Goal: Information Seeking & Learning: Learn about a topic

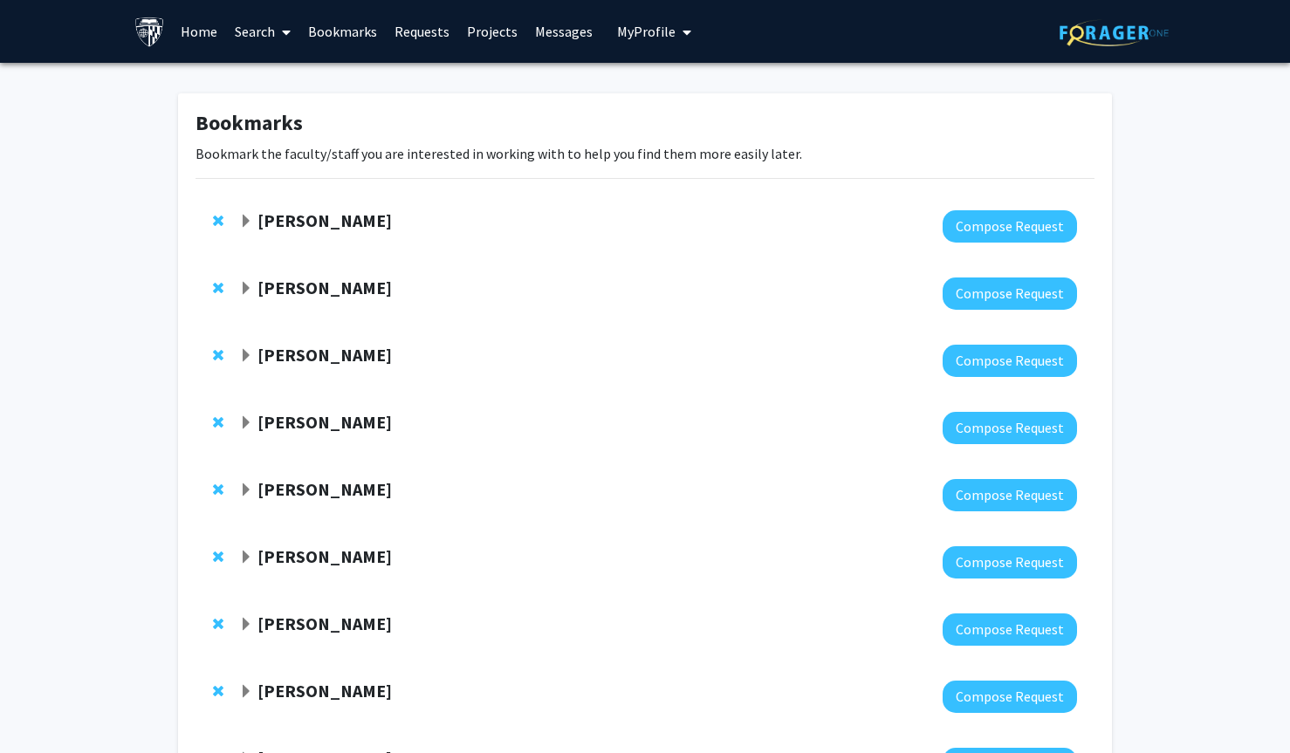
click at [219, 36] on link "Home" at bounding box center [199, 31] width 54 height 61
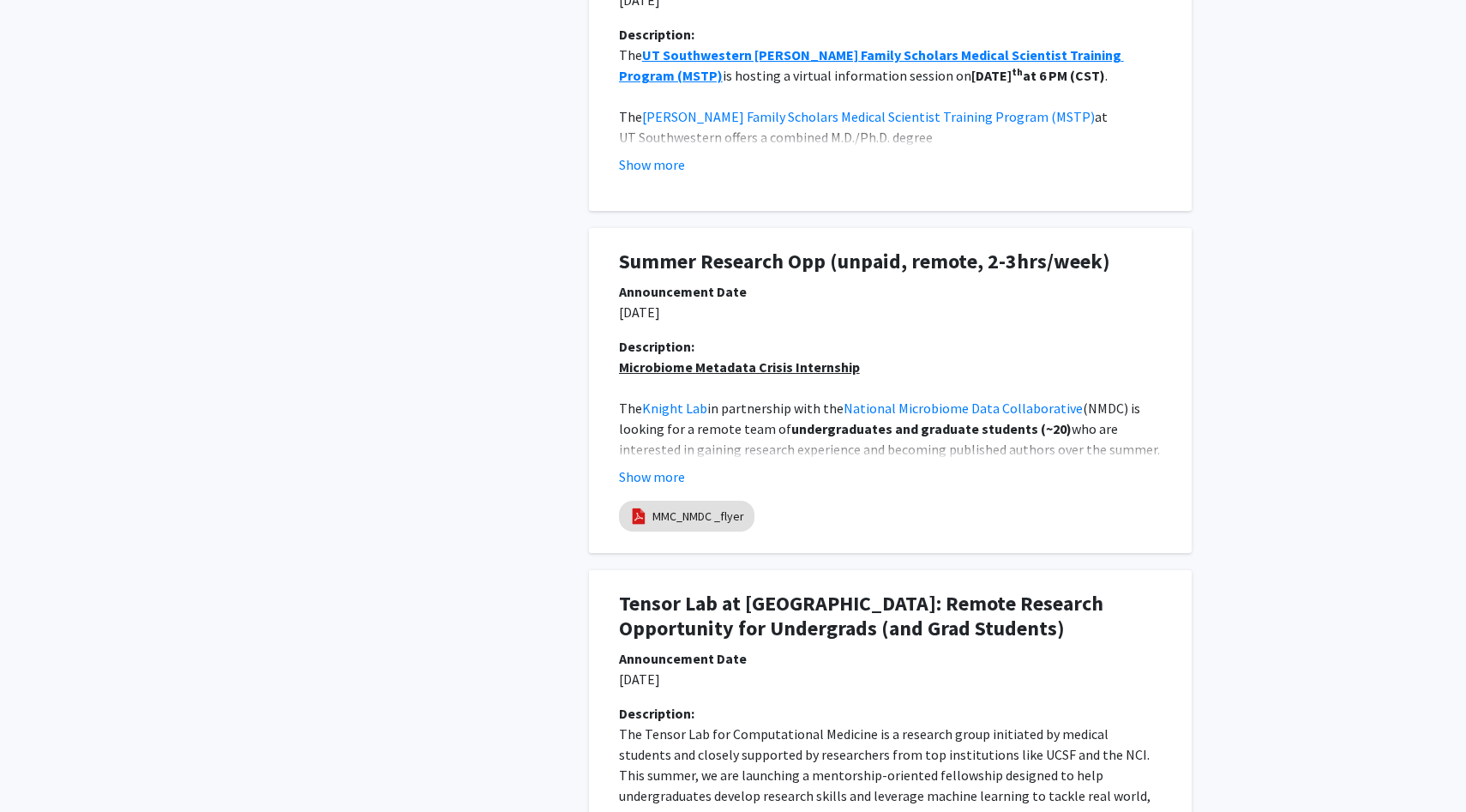
scroll to position [1554, 0]
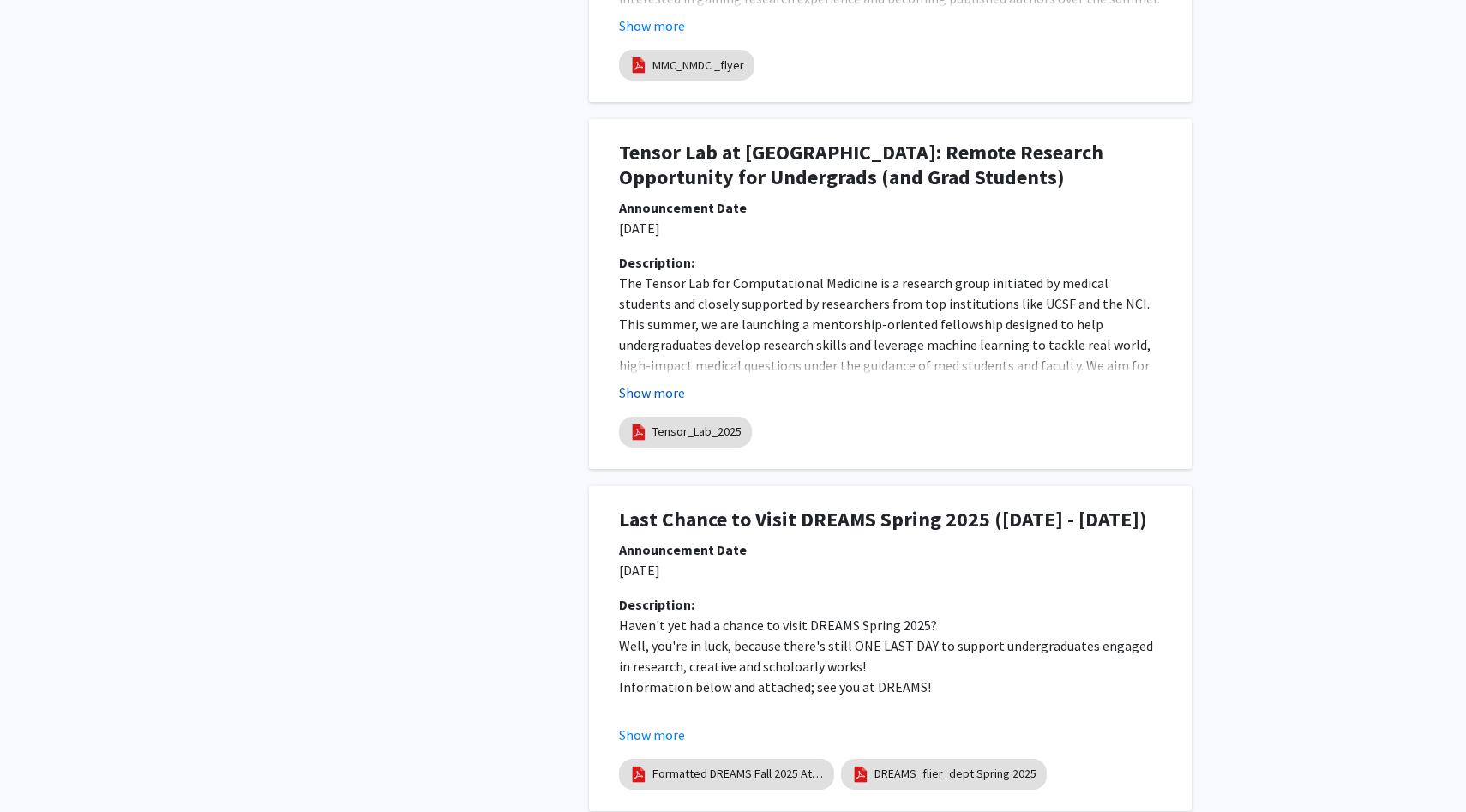
click at [653, 388] on button "Show more" at bounding box center [651, 392] width 66 height 21
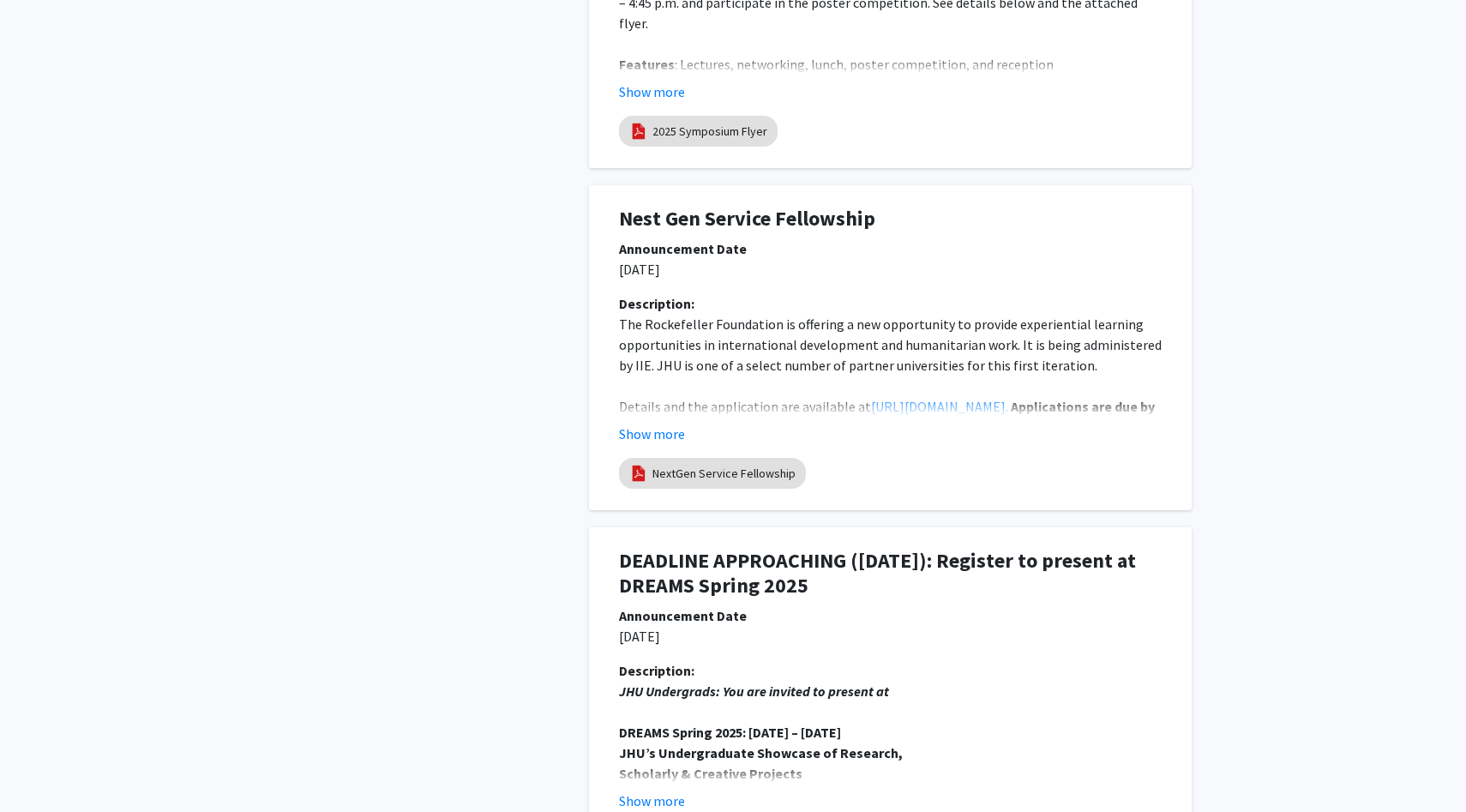
scroll to position [3415, 0]
click at [657, 445] on button "Show more" at bounding box center [651, 434] width 66 height 21
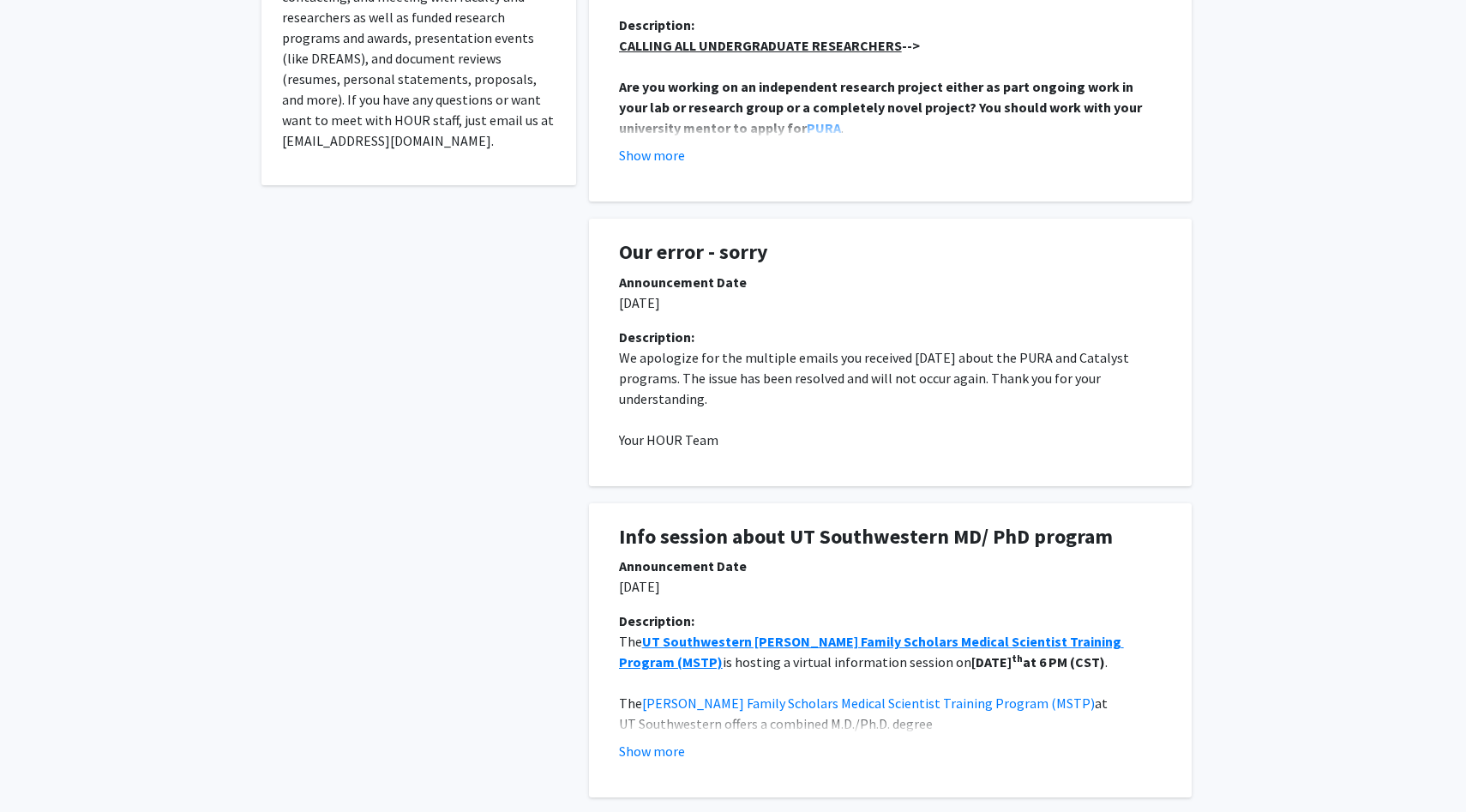
scroll to position [0, 0]
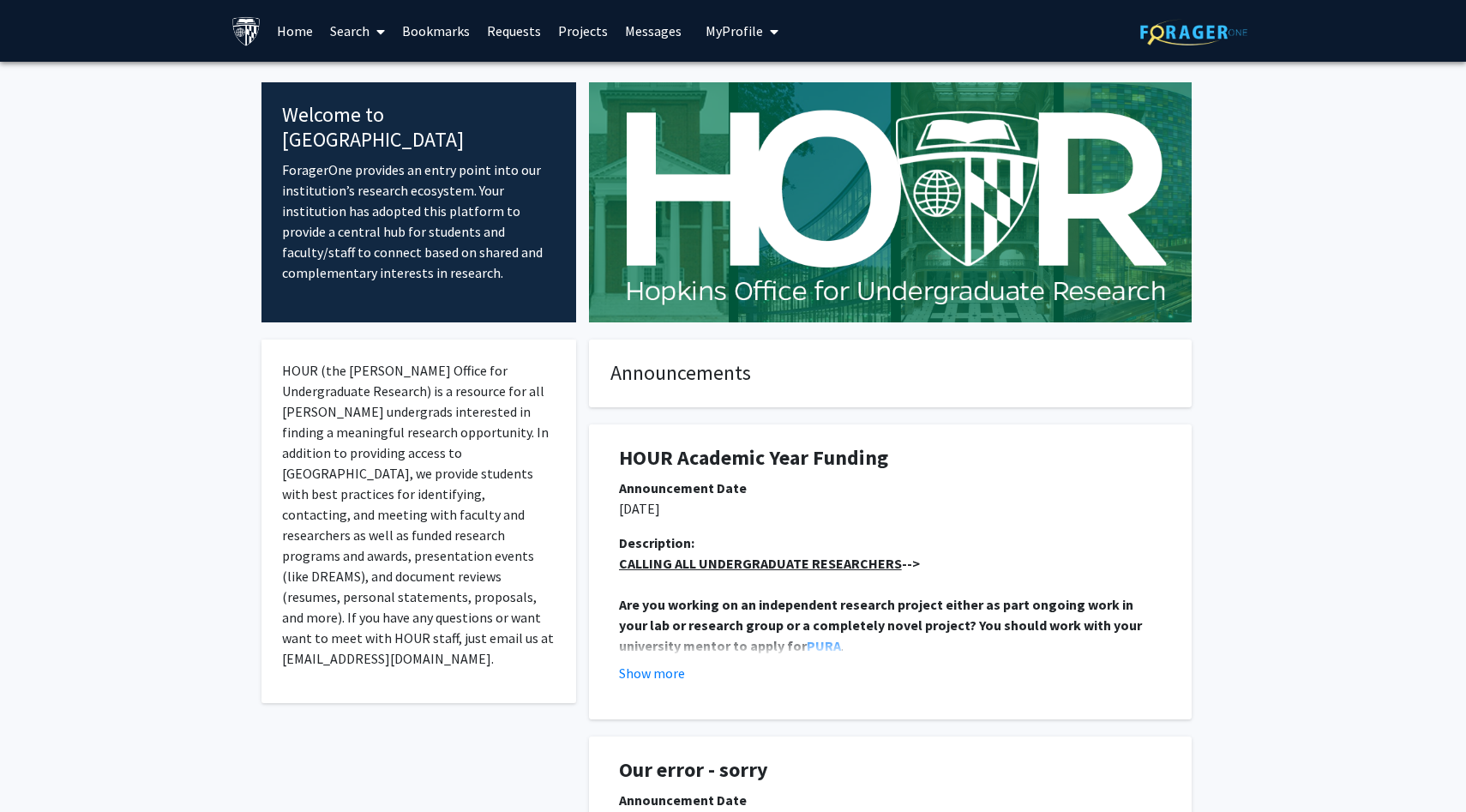
click at [368, 30] on link "Search" at bounding box center [356, 30] width 72 height 60
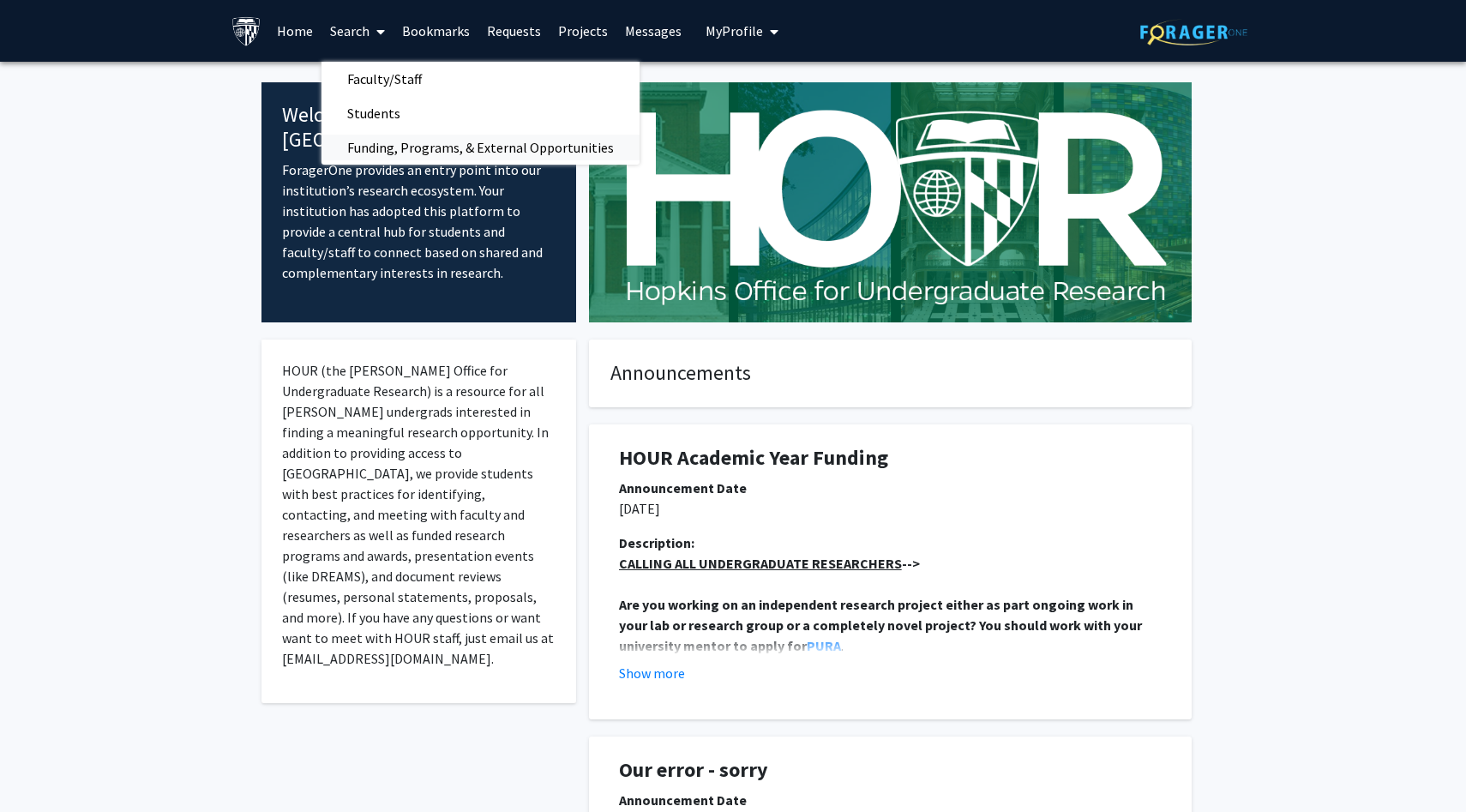
click at [378, 138] on span "Funding, Programs, & External Opportunities" at bounding box center [480, 147] width 318 height 34
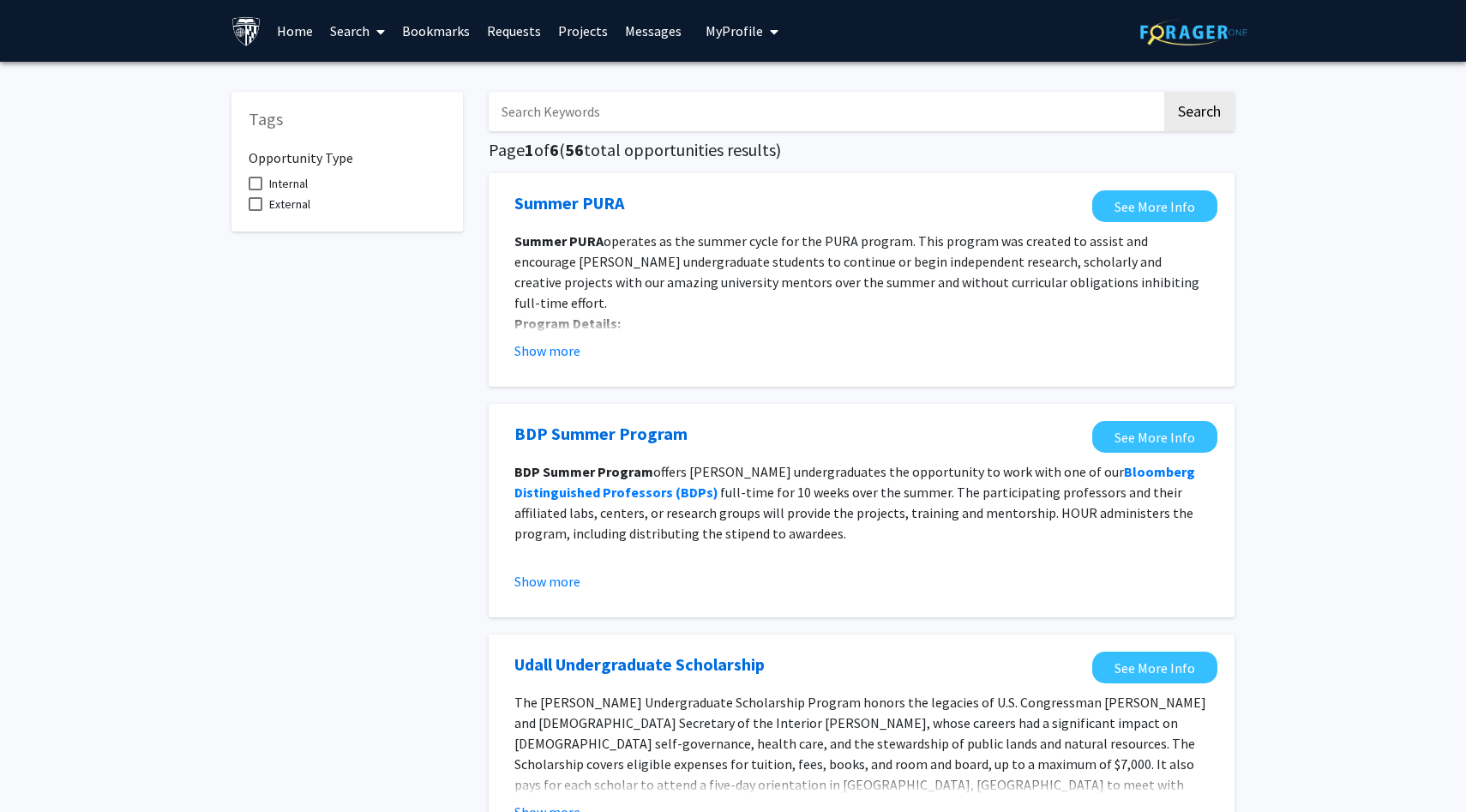
click at [338, 28] on link "Search" at bounding box center [356, 30] width 72 height 60
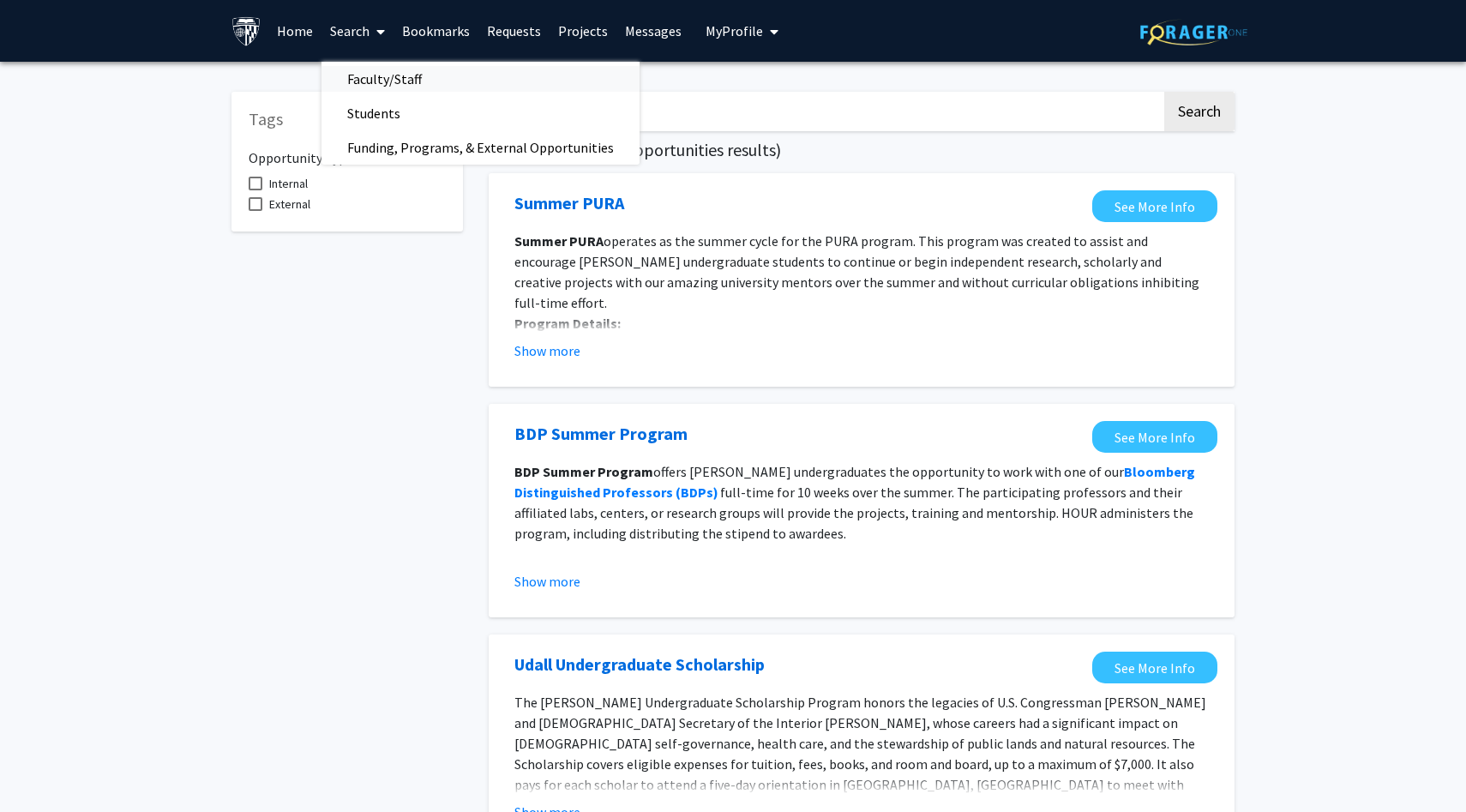
click at [354, 84] on span "Faculty/Staff" at bounding box center [384, 79] width 126 height 34
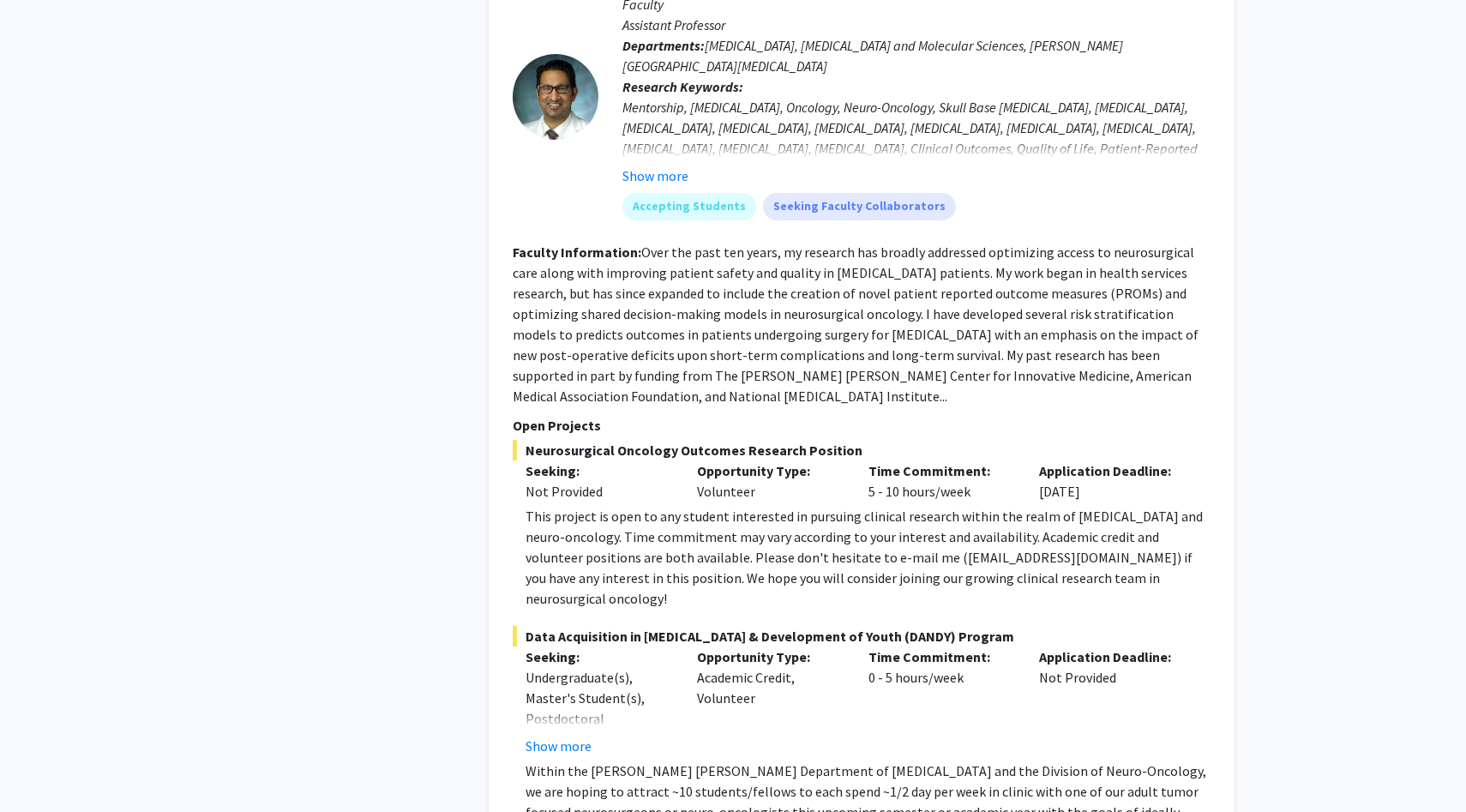
scroll to position [6986, 0]
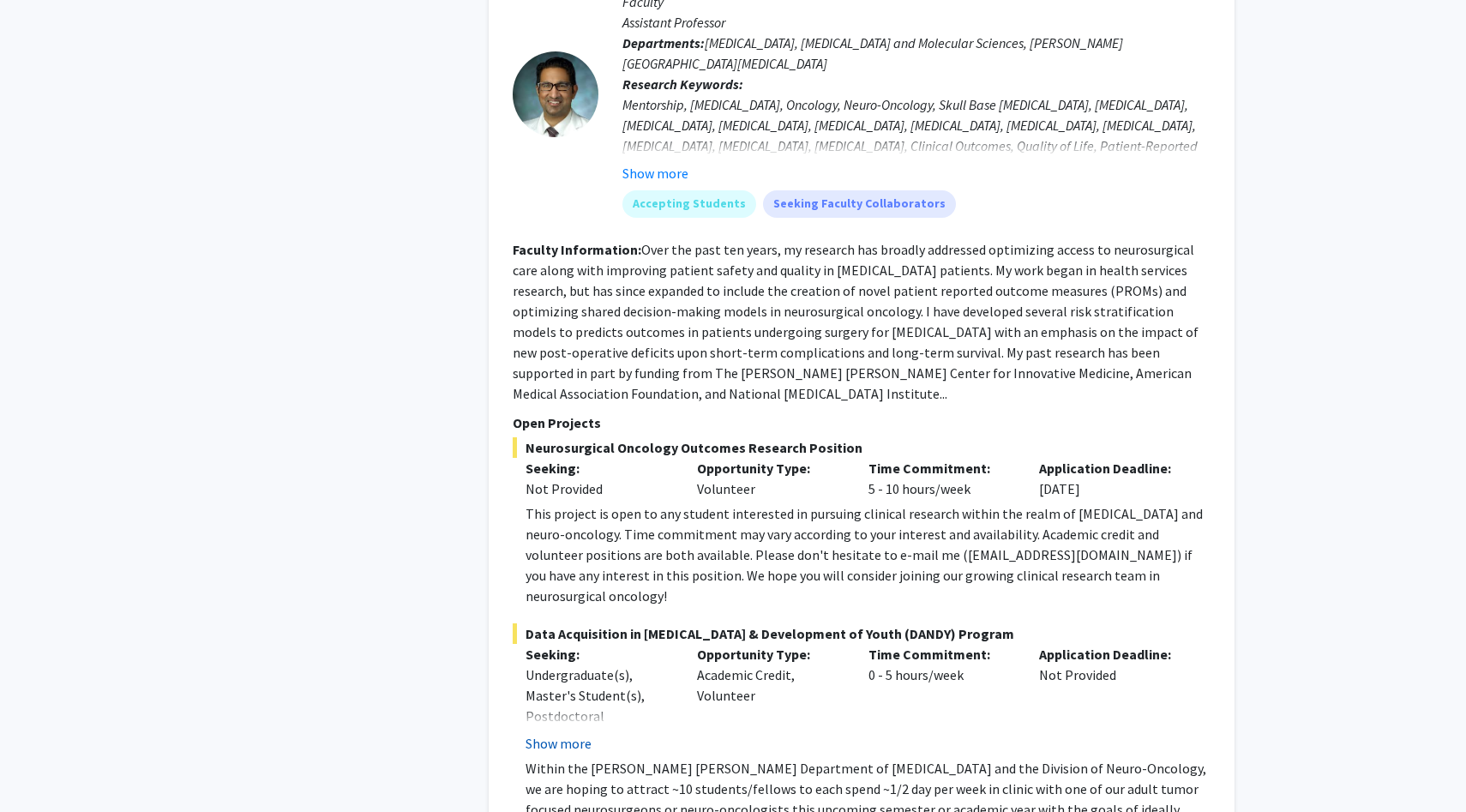
click at [570, 732] on button "Show more" at bounding box center [558, 742] width 66 height 21
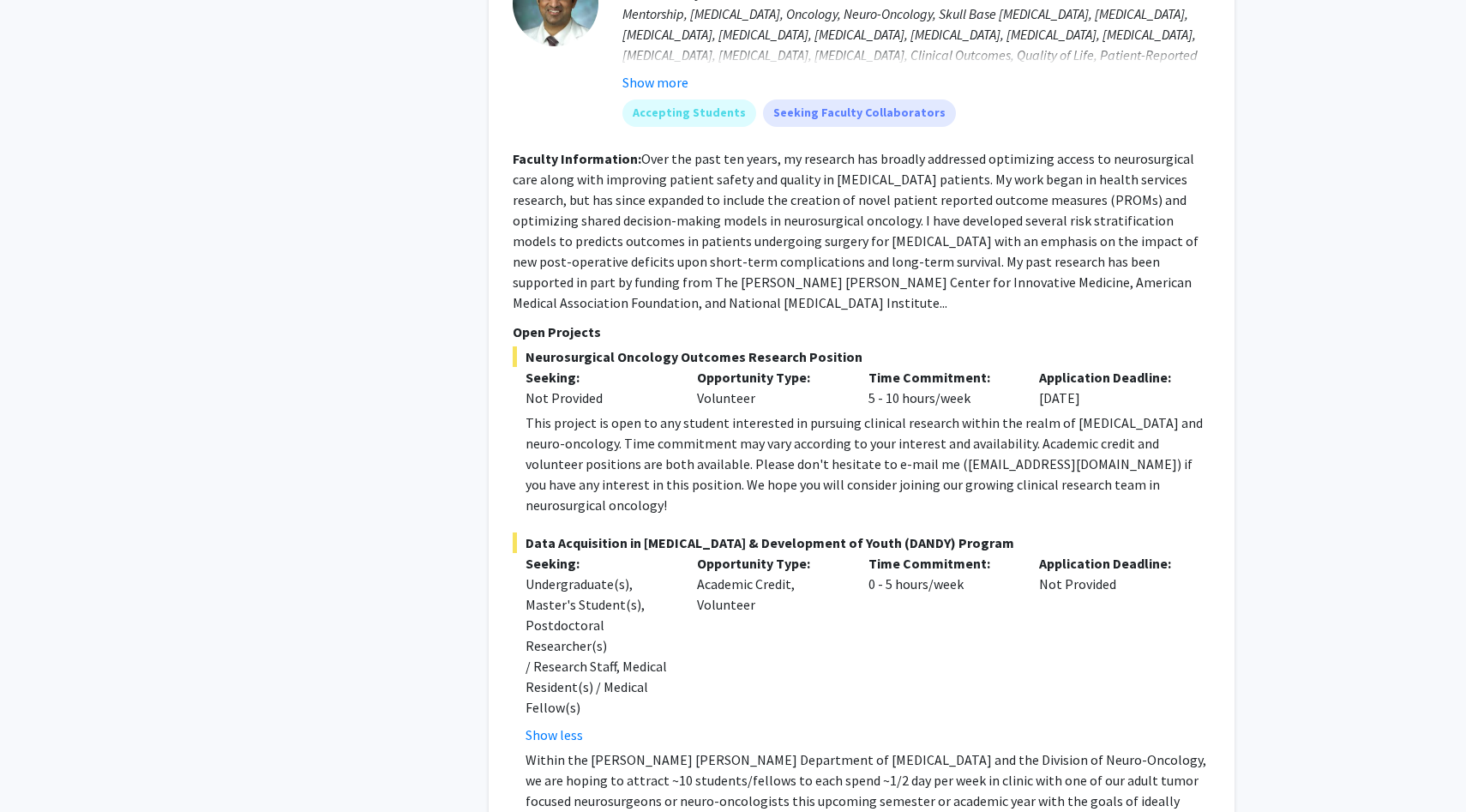
scroll to position [7080, 0]
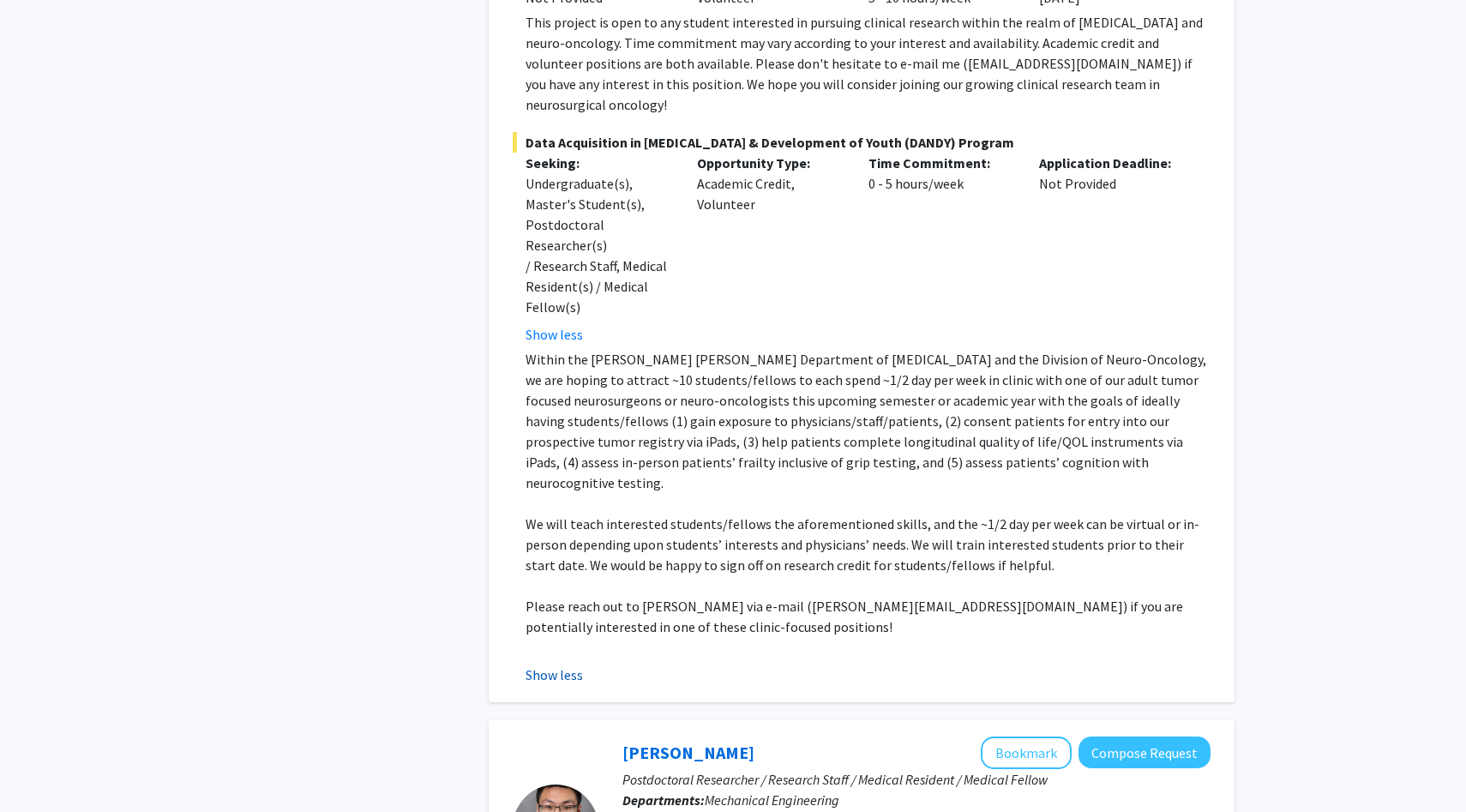
scroll to position [7474, 0]
